Goal: Check status: Check status

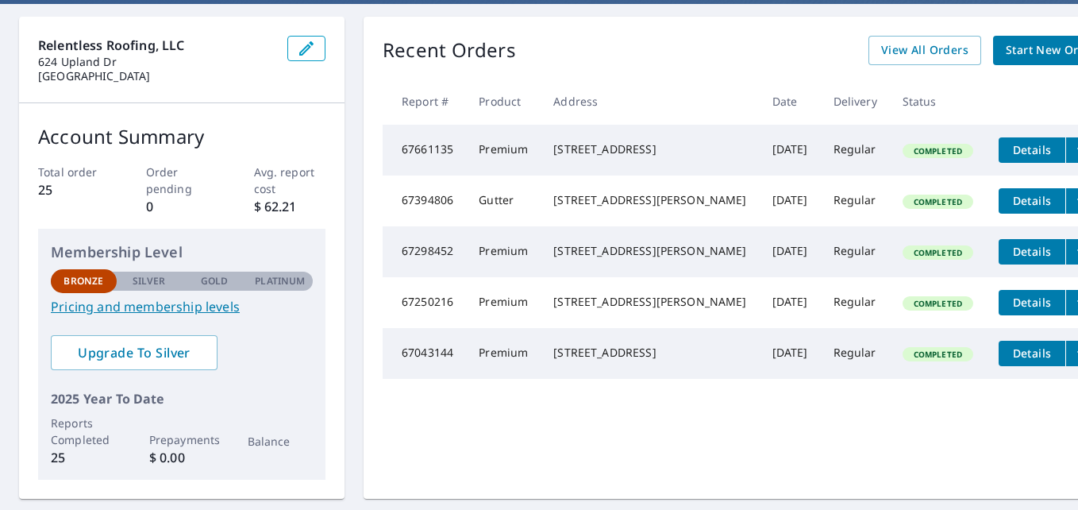
scroll to position [144, 0]
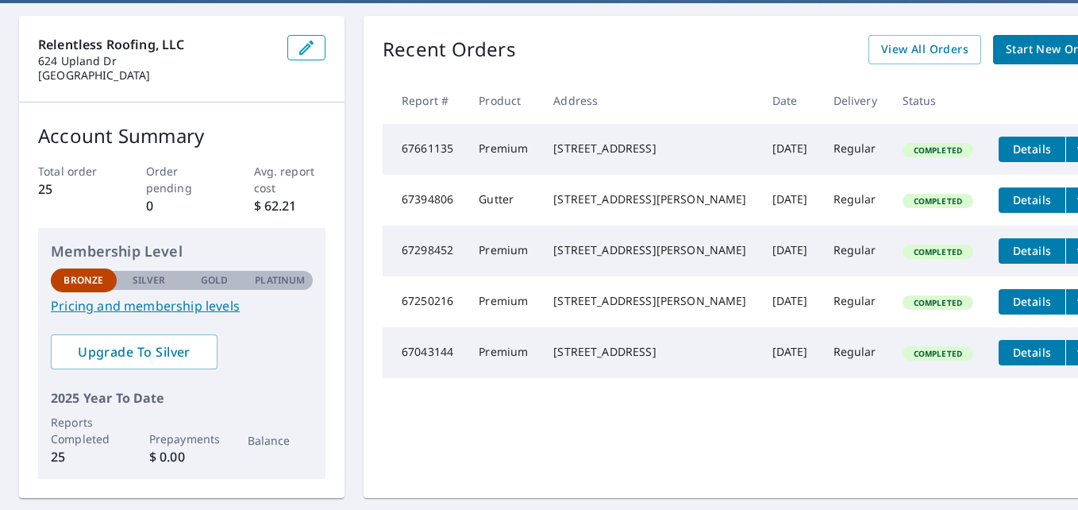
click at [821, 152] on td "Regular" at bounding box center [855, 149] width 69 height 51
click at [1008, 153] on span "Details" at bounding box center [1032, 148] width 48 height 15
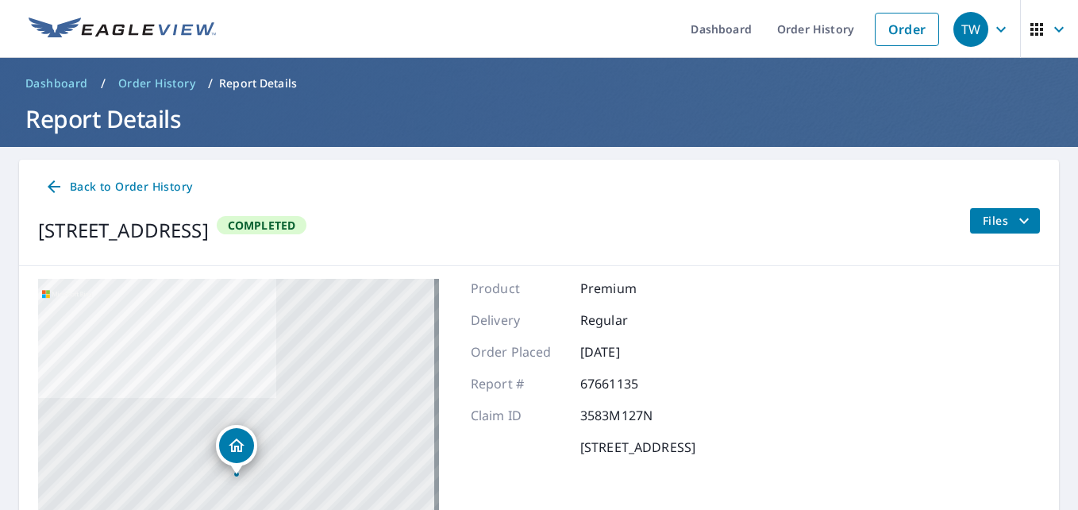
click at [1016, 221] on icon "filesDropdownBtn-67661135" at bounding box center [1024, 220] width 19 height 19
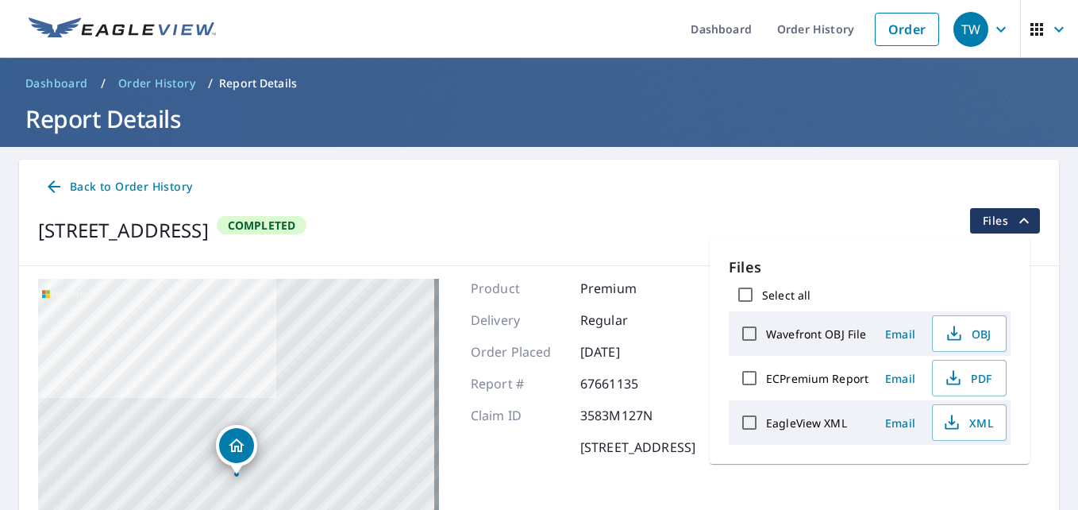
click at [1015, 224] on icon "filesDropdownBtn-67661135" at bounding box center [1024, 220] width 19 height 19
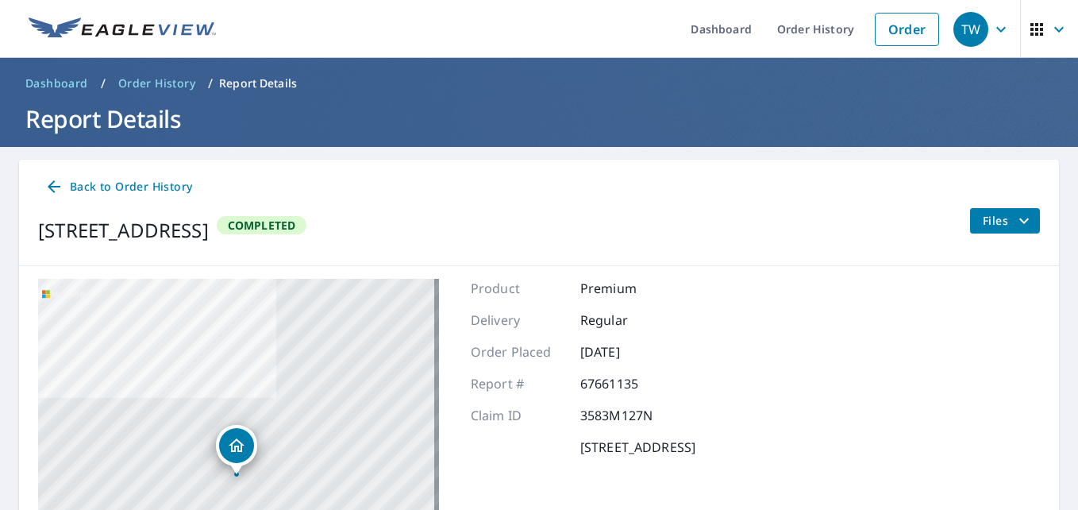
click at [79, 187] on span "Back to Order History" at bounding box center [118, 187] width 148 height 20
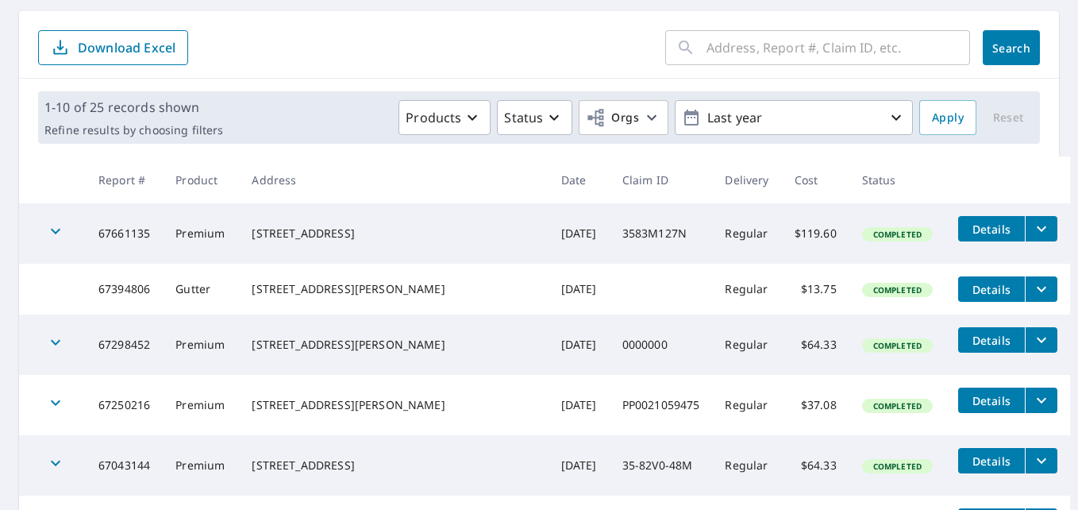
scroll to position [149, 0]
